Goal: Task Accomplishment & Management: Complete application form

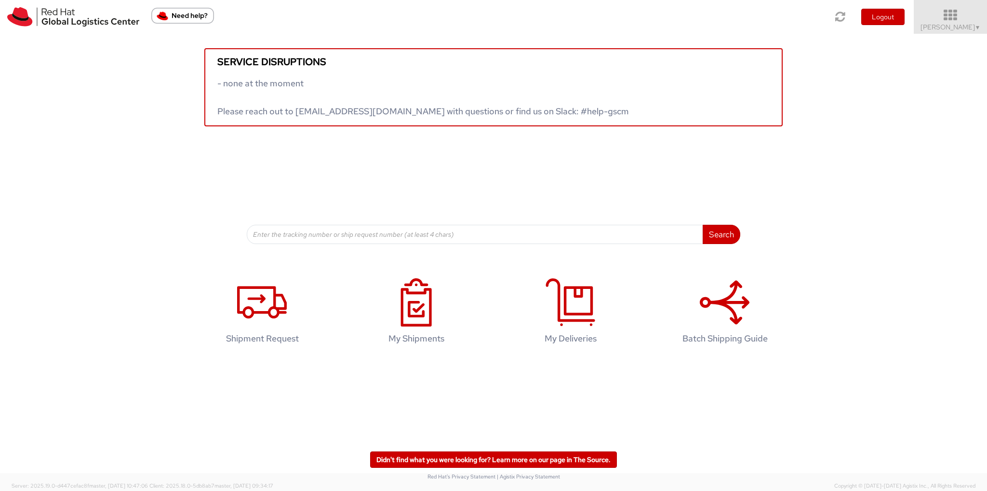
click at [962, 27] on span "Ali Cooper ▼" at bounding box center [950, 27] width 60 height 9
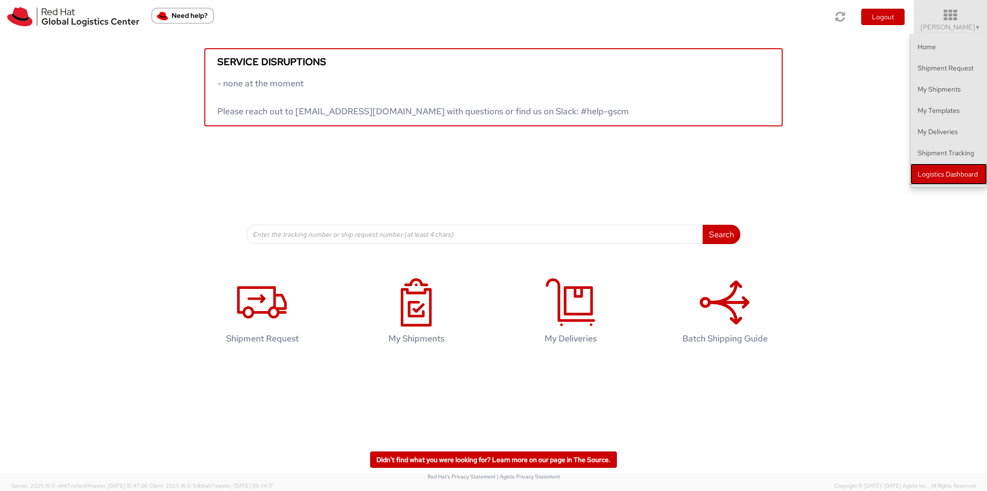
click at [941, 176] on link "Logistics Dashboard" at bounding box center [948, 173] width 77 height 21
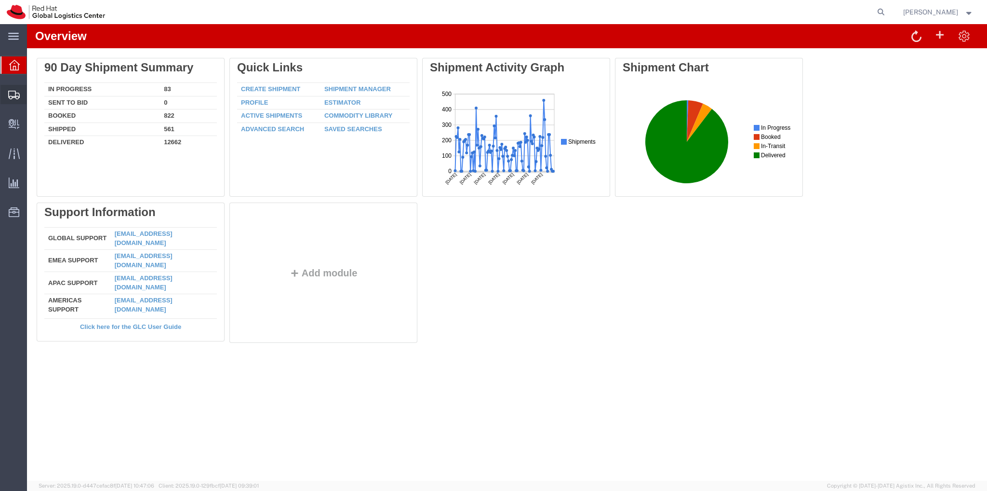
click at [0, 0] on span "Create Shipment" at bounding box center [0, 0] width 0 height 0
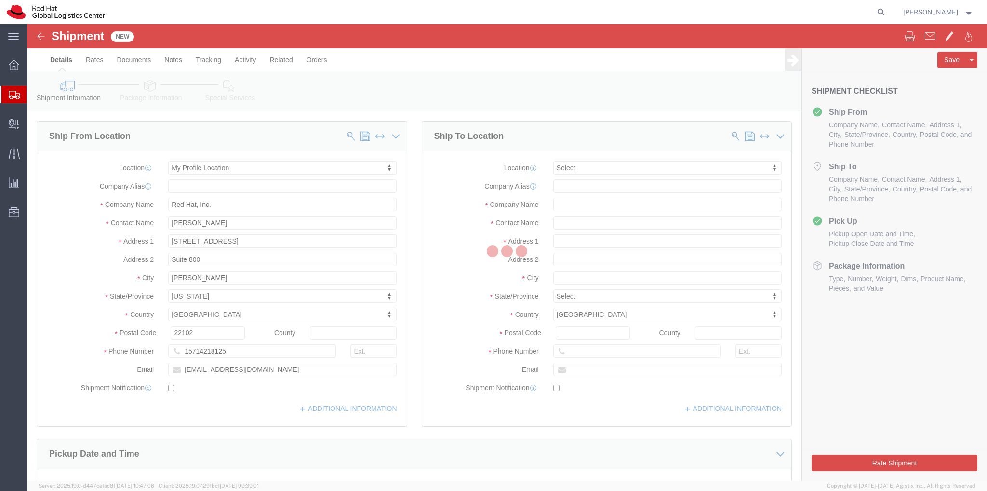
select select
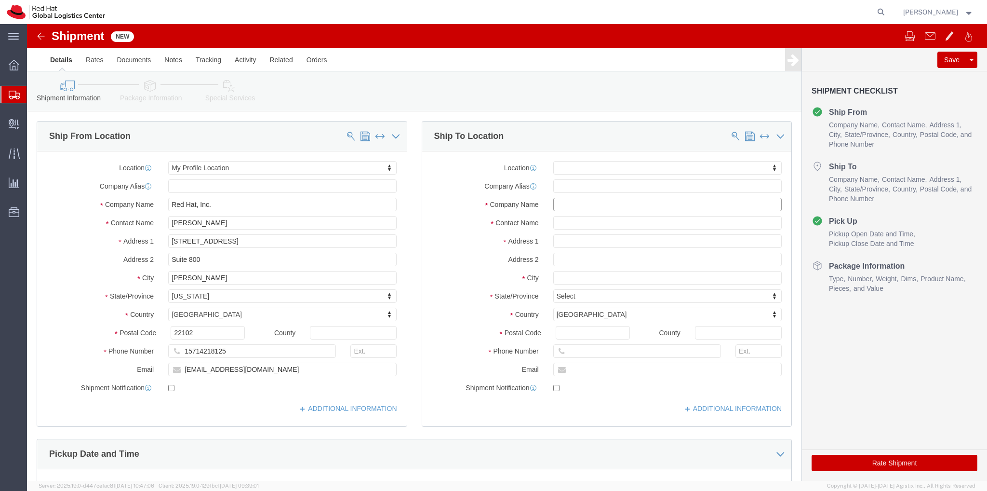
click input "text"
type input "Red Hat"
click input "text"
click input "[PERSON_NAME]"
type input "[PERSON_NAME]"
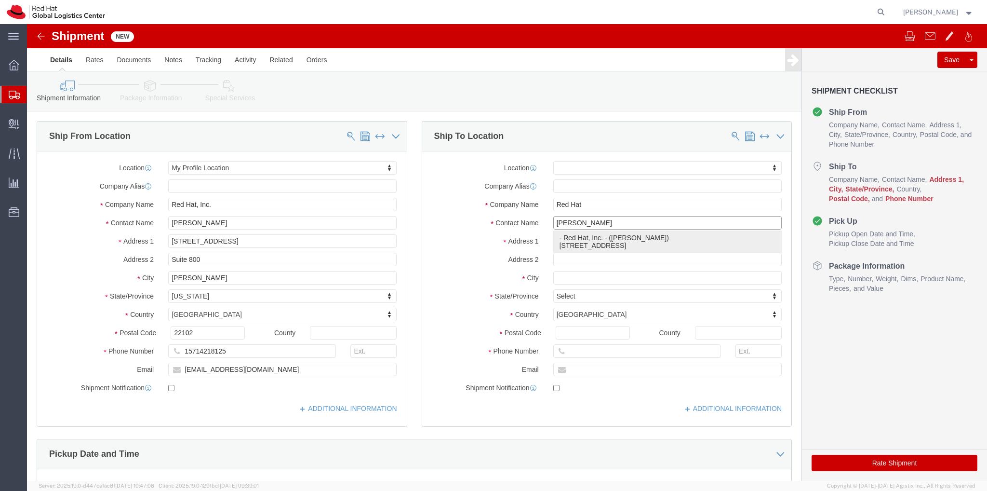
click p "- Red Hat, Inc. - ([PERSON_NAME]) [STREET_ADDRESS]"
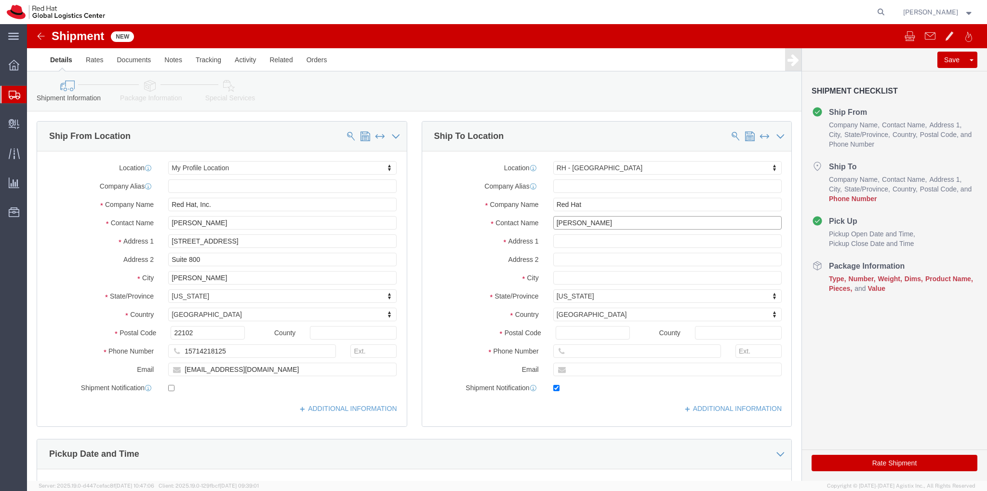
select select "38014"
type input "Red Hat, Inc."
type input "[STREET_ADDRESS]"
type input "RALEIGH"
select select "NC"
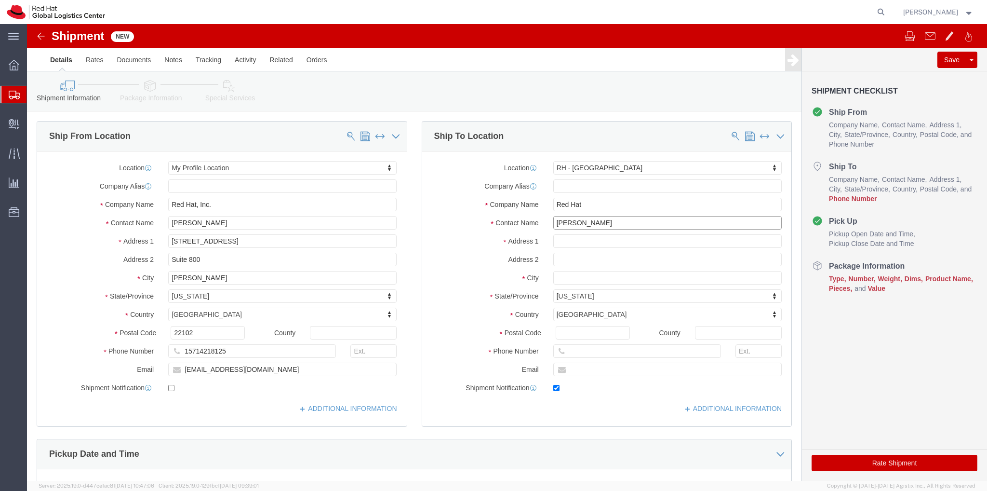
type input "27601"
type input "[EMAIL_ADDRESS][DOMAIN_NAME]"
checkbox input "true"
type input "[PERSON_NAME]"
click input "text"
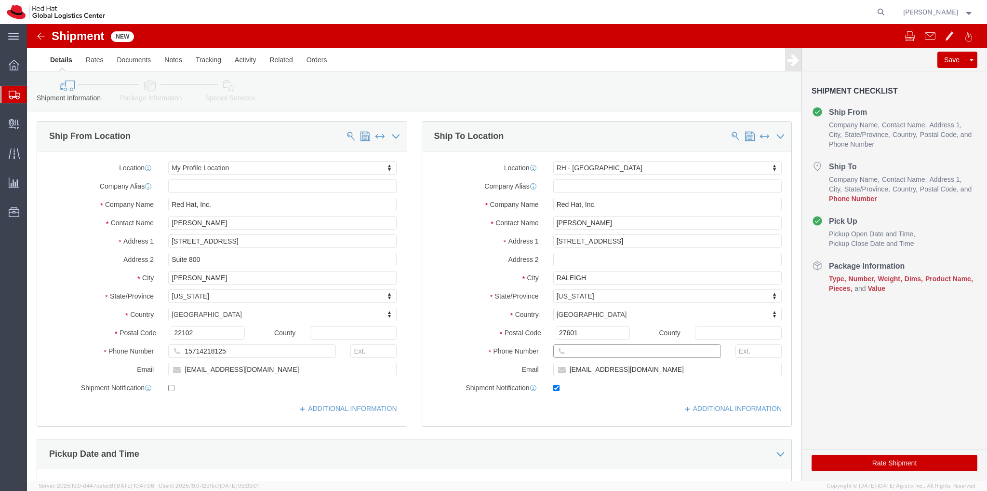
click input "text"
paste input "[PHONE_NUMBER]"
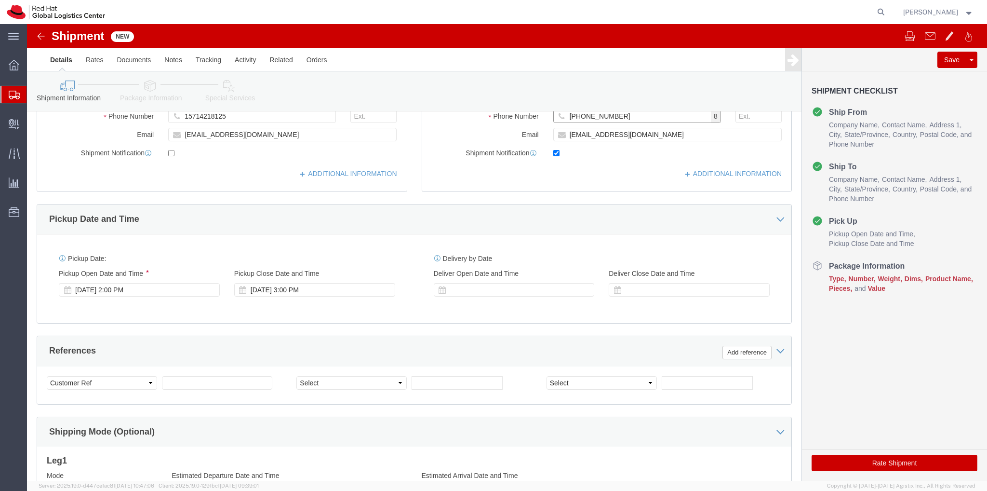
scroll to position [241, 0]
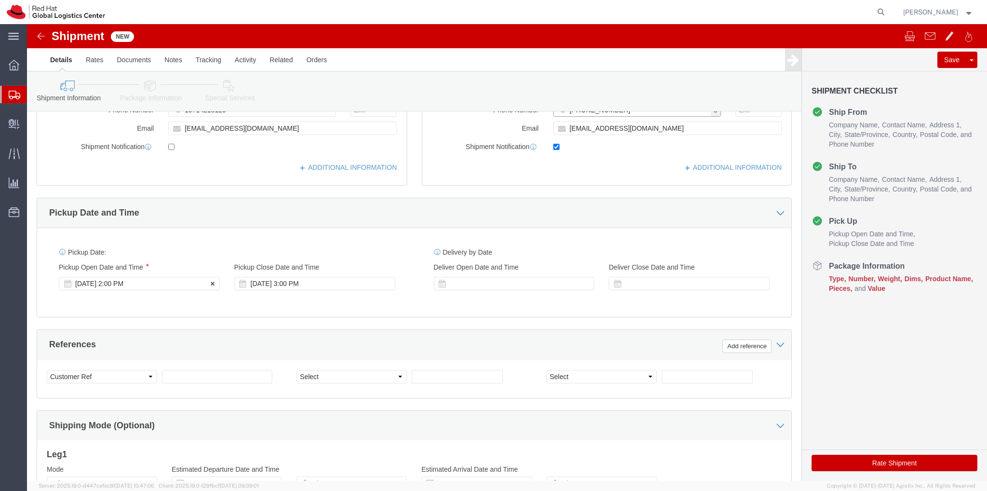
type input "[PHONE_NUMBER]"
click div "[DATE] 2:00 PM"
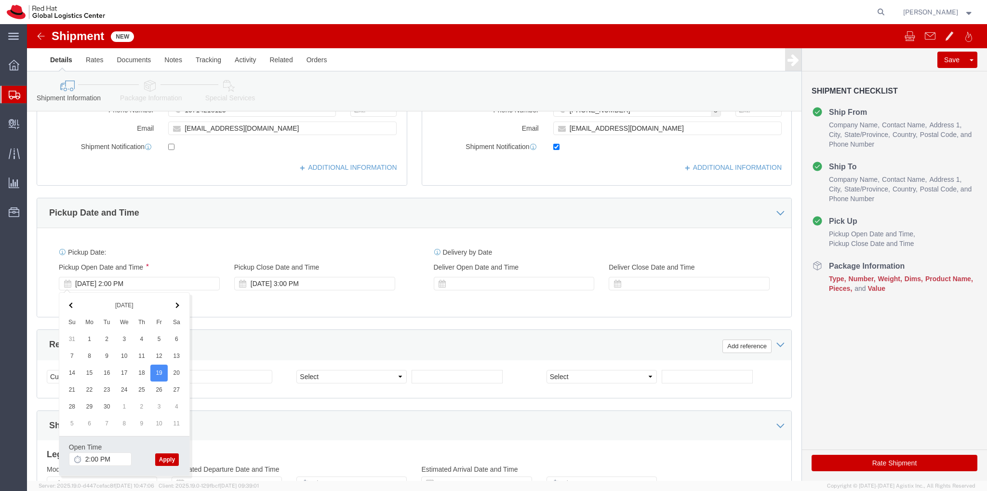
click button "Apply"
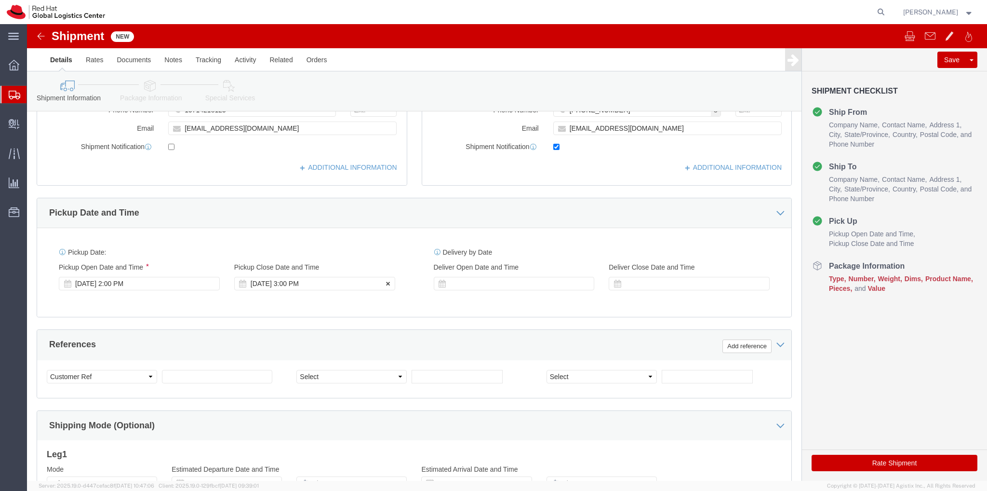
click div "[DATE] 3:00 PM"
click button "Apply"
click div
click input "4:00 PM"
type input "2:00 PM"
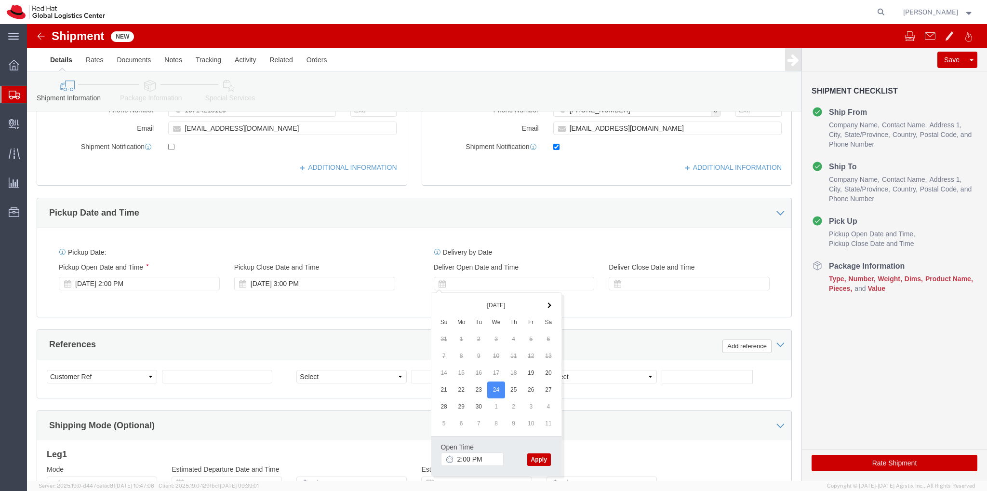
click button "Apply"
click div
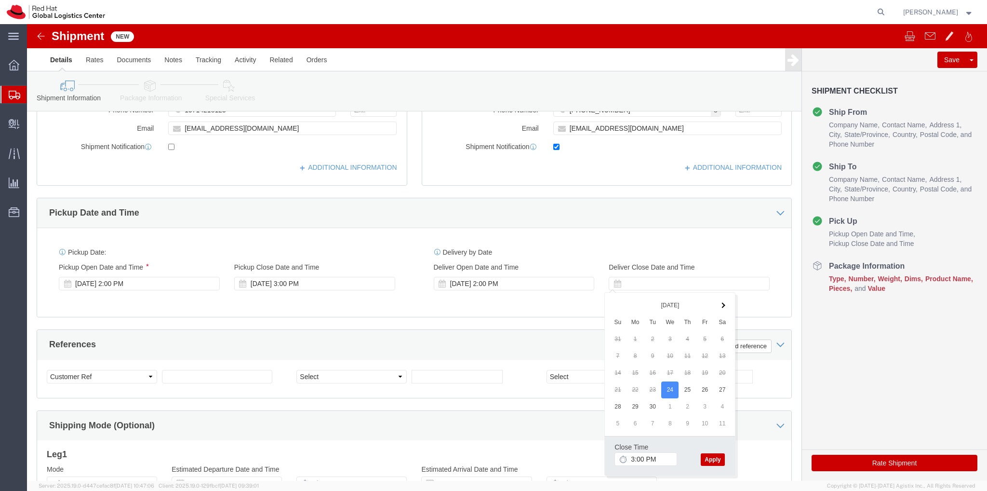
click button "Apply"
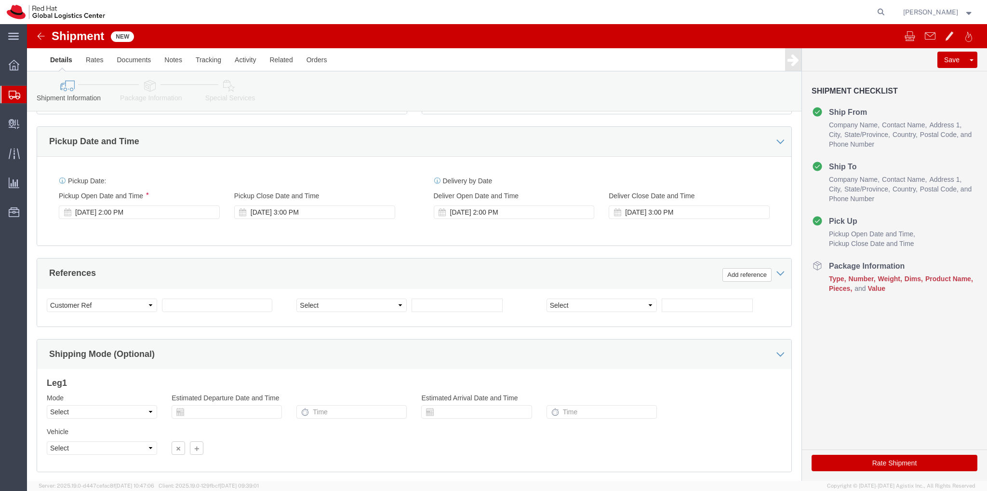
scroll to position [372, 0]
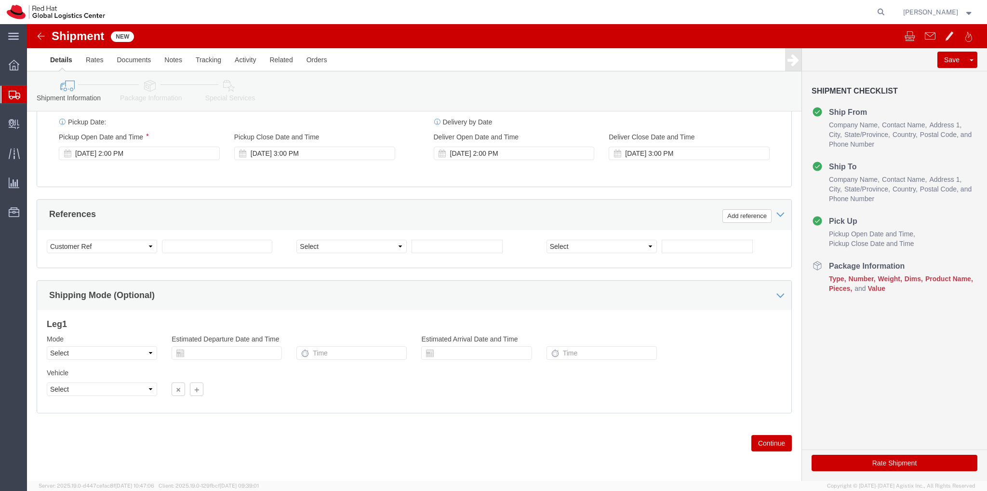
click button "Continue"
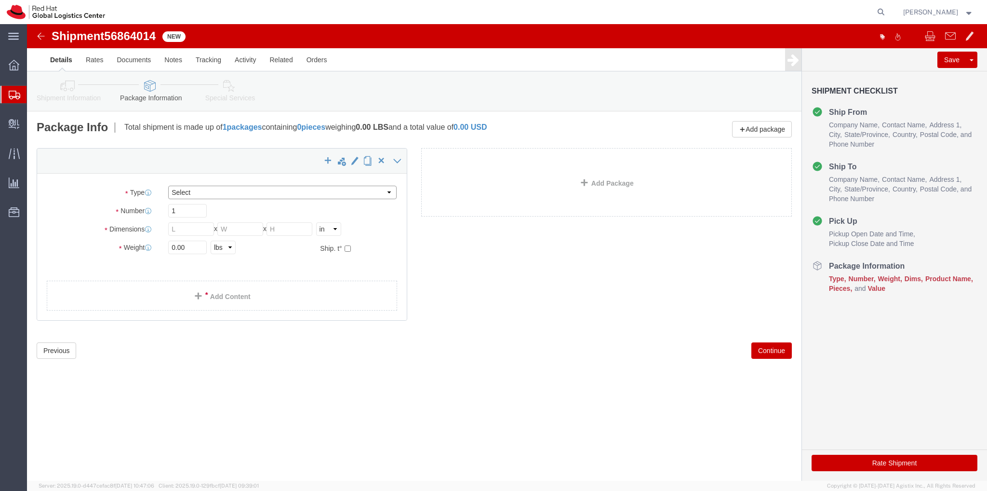
drag, startPoint x: 361, startPoint y: 169, endPoint x: 355, endPoint y: 169, distance: 6.8
click select "Select Case(s) Crate(s) Envelope Large Box Medium Box PAK Skid(s) Small Box Sma…"
select select "YRPK"
click select "Select Case(s) Crate(s) Envelope Large Box Medium Box PAK Skid(s) Small Box Sma…"
click input "text"
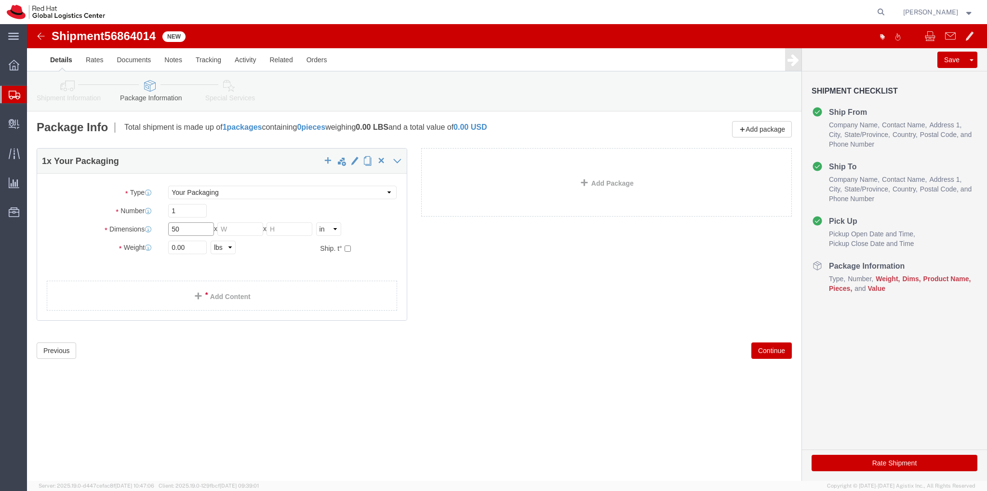
type input "50"
type input "12"
click input "0.00"
type input "0"
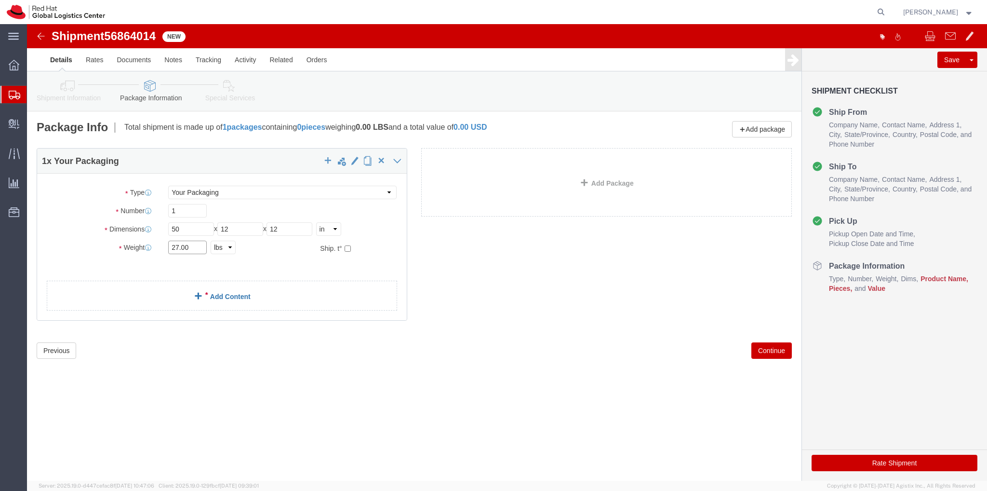
type input "27.00"
click link "Add Content"
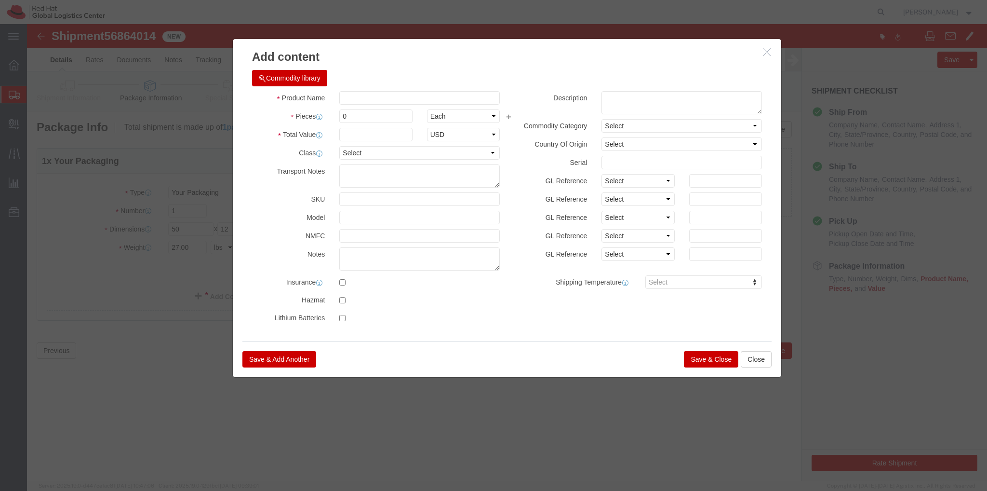
click button "Commodity library"
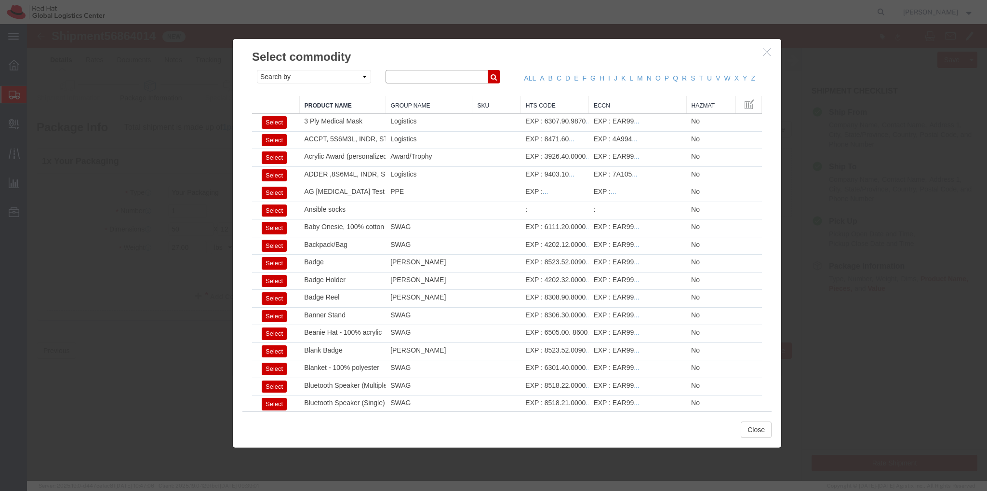
click input "text"
type input "Envoy"
click icon "button"
click button "Close"
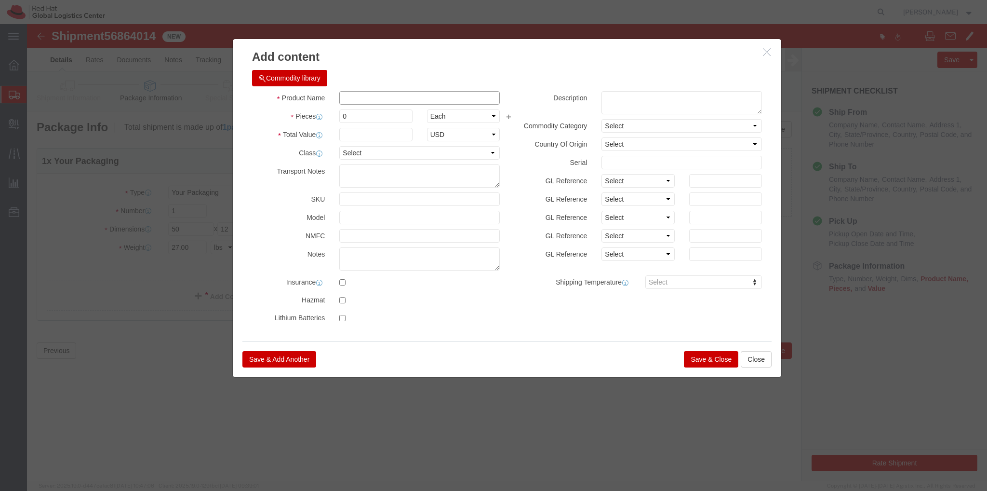
click input "text"
type input "E"
type input "Apple Ipad"
click input "0"
type input "2"
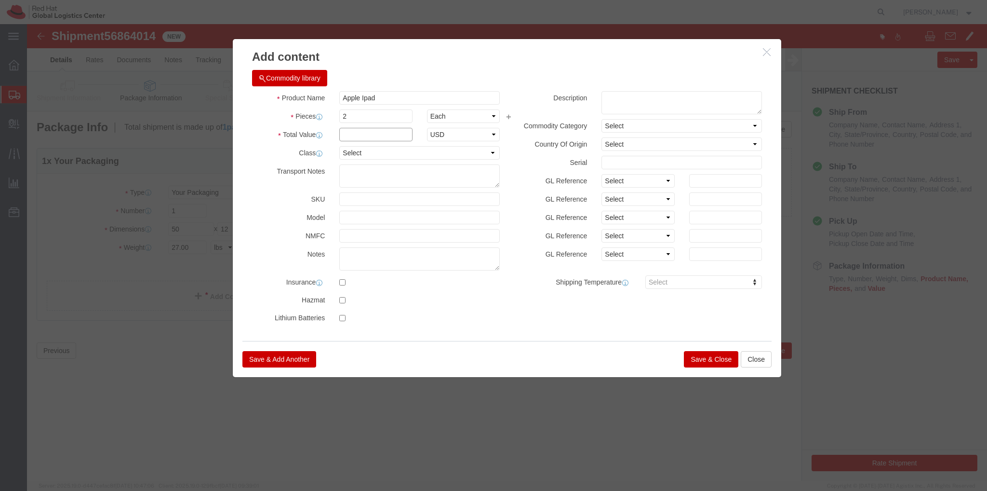
click input "text"
type input "500.00"
click textarea
type textarea "Envoy Ipads and standing holder"
click button "Save & Close"
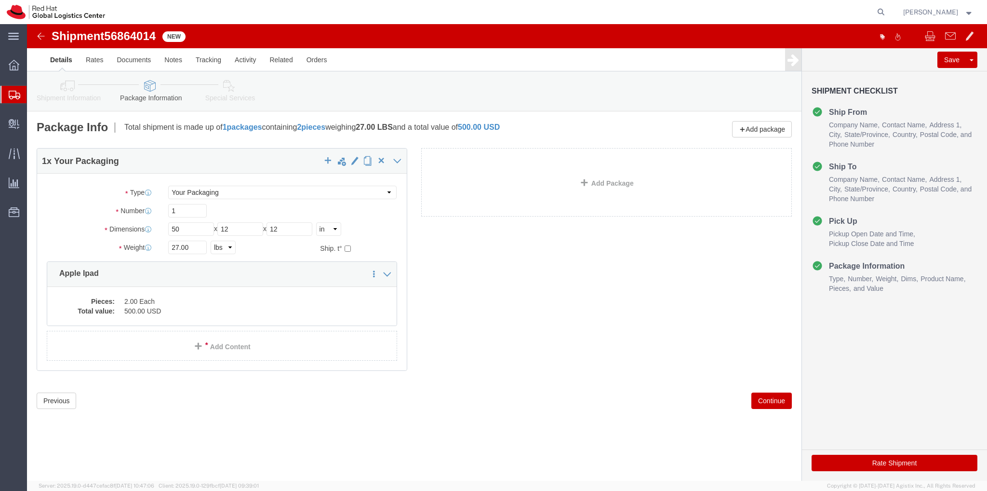
click button "Continue"
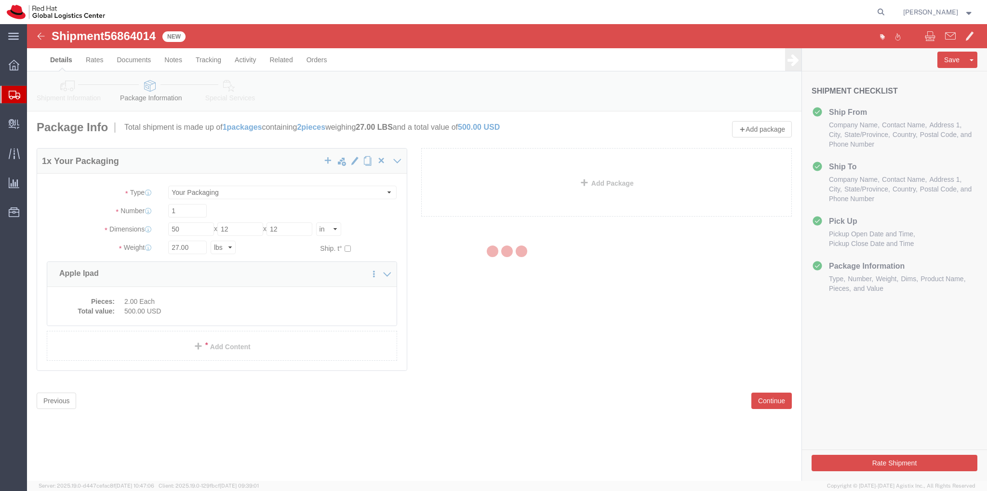
select select
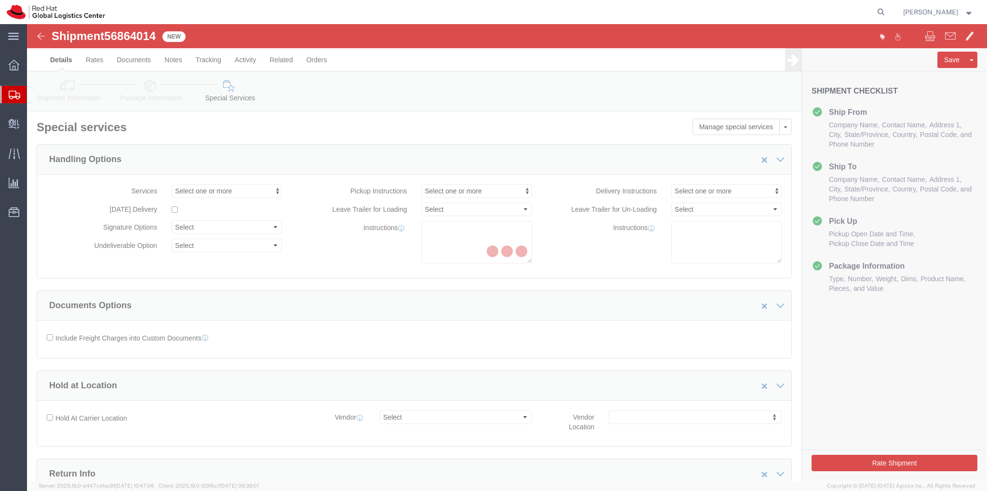
select select "COSTCENTER"
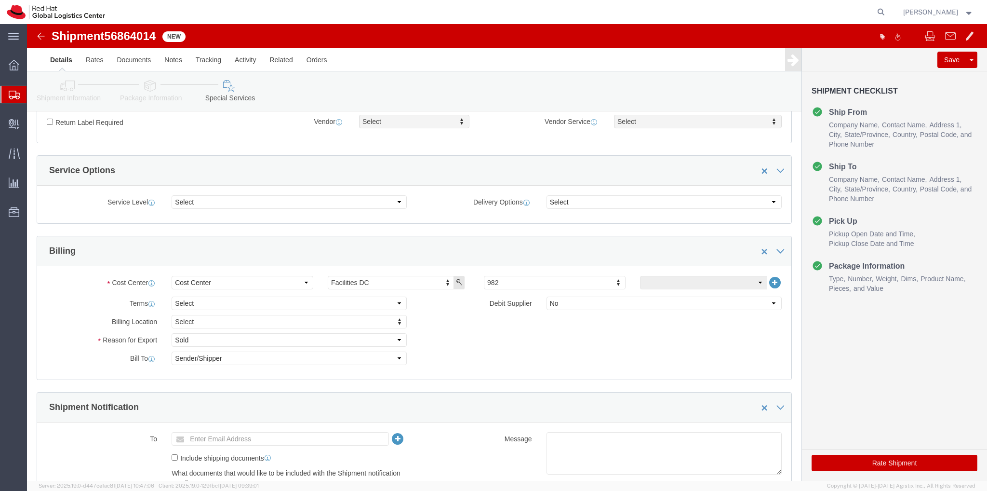
scroll to position [385, 0]
type input "813"
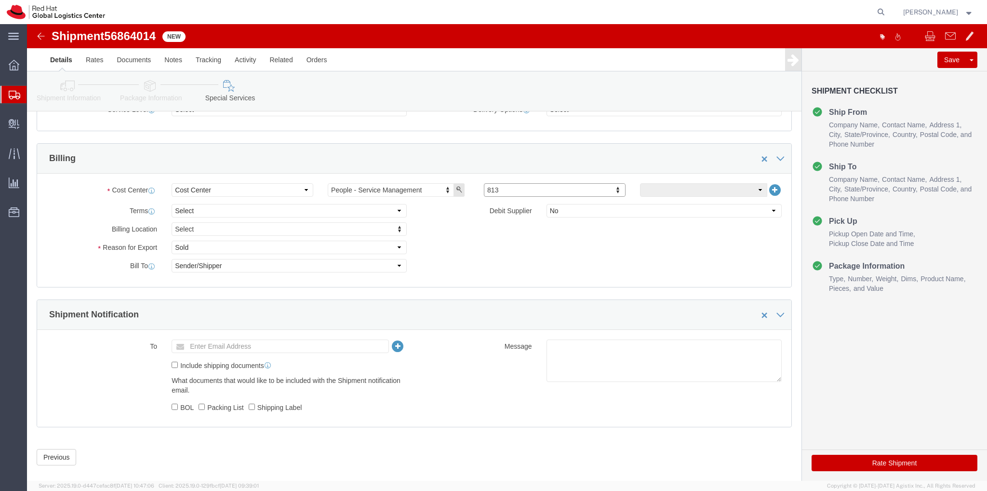
scroll to position [490, 0]
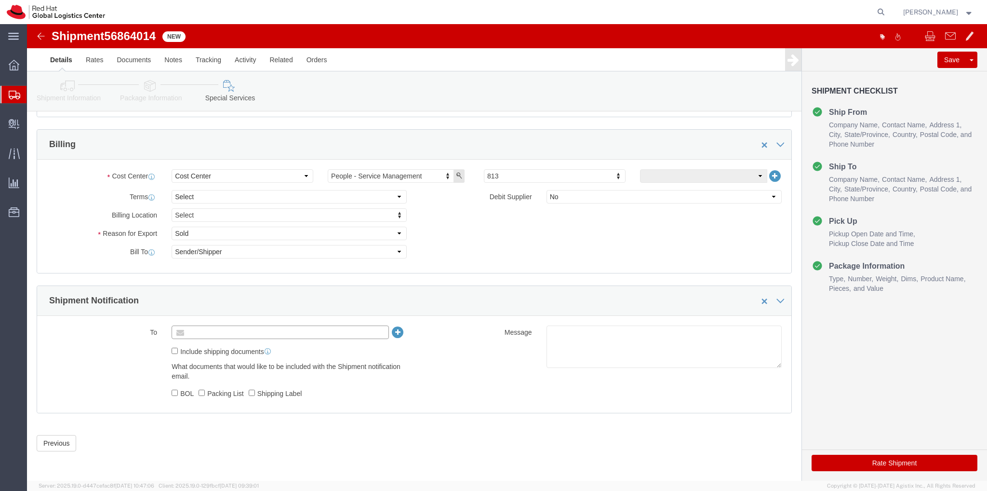
click input "text"
type input "acooper"
type input "Enter Email Address"
click div "To Enter Email Address Include shipping documents What documents that would lik…"
click input "text"
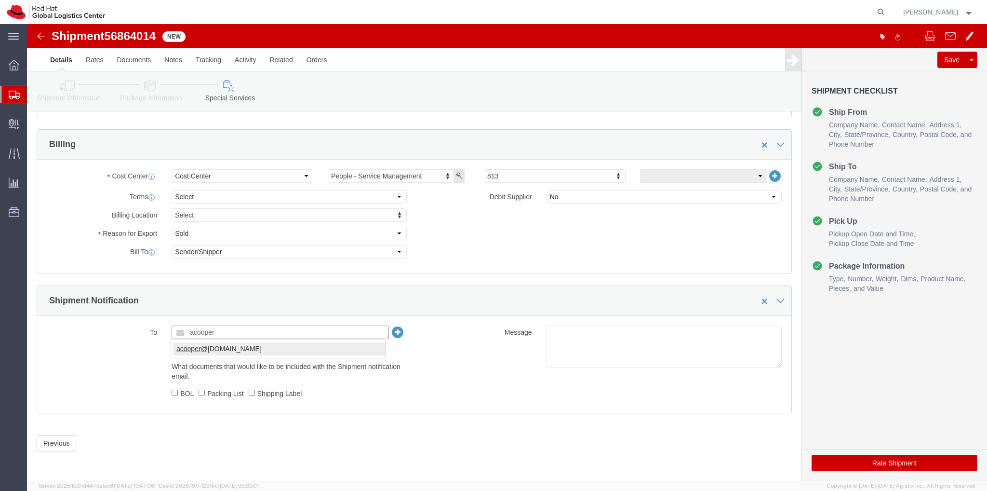
type input "acooper"
type input "[EMAIL_ADDRESS][DOMAIN_NAME]"
click button "Rate Shipment"
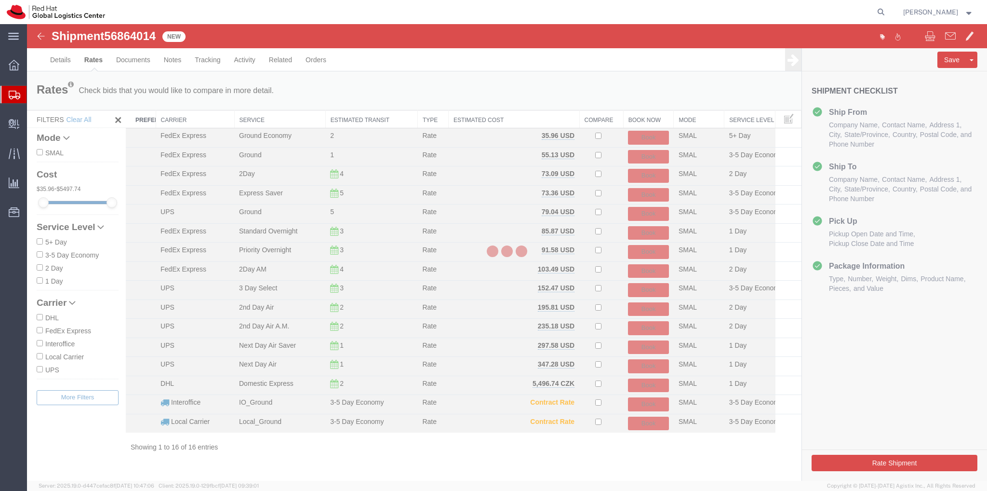
scroll to position [0, 0]
